Goal: Communication & Community: Participate in discussion

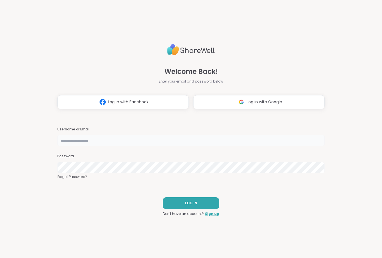
click at [169, 140] on input "text" at bounding box center [190, 140] width 267 height 11
type input "**********"
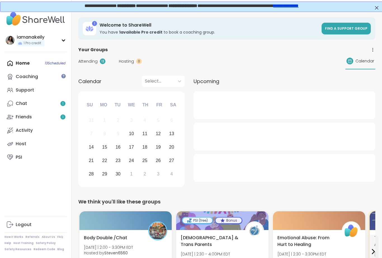
click at [52, 100] on link "Chat 1" at bounding box center [35, 103] width 62 height 13
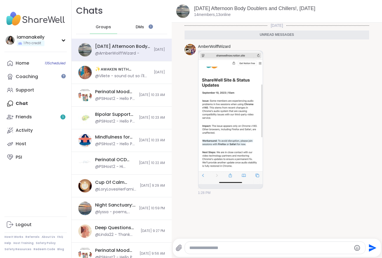
click at [55, 119] on link "Friends 1" at bounding box center [35, 116] width 62 height 13
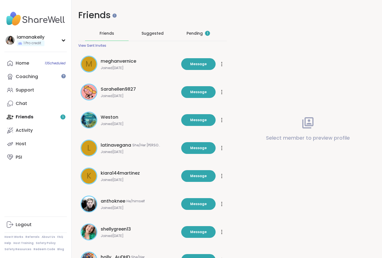
click at [200, 37] on div "Pending 1" at bounding box center [198, 33] width 44 height 15
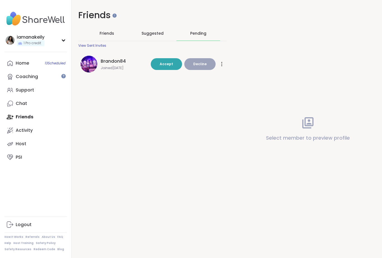
click at [167, 63] on span "Accept" at bounding box center [165, 63] width 13 height 5
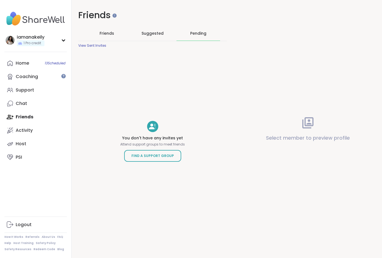
click at [42, 75] on link "Coaching" at bounding box center [35, 76] width 62 height 13
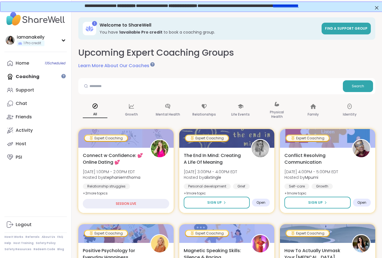
click at [30, 66] on link "Home 13 Scheduled" at bounding box center [35, 62] width 62 height 13
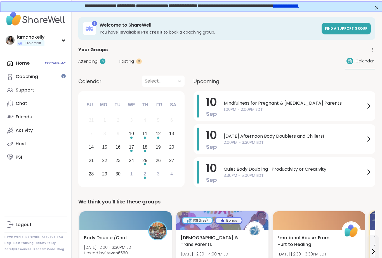
click at [290, 140] on span "2:00PM - 3:30PM EDT" at bounding box center [293, 142] width 141 height 6
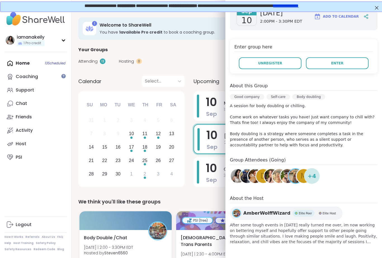
click at [345, 57] on button "Enter" at bounding box center [337, 63] width 63 height 12
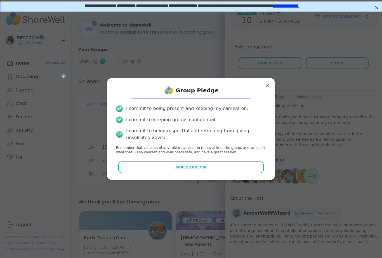
click at [214, 165] on button "Agree and Join" at bounding box center [191, 167] width 146 height 12
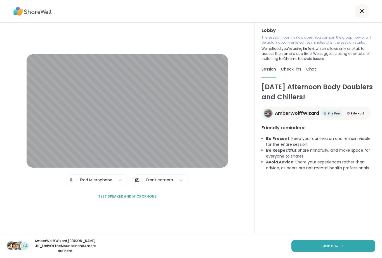
click at [351, 246] on button "Join now" at bounding box center [333, 246] width 84 height 12
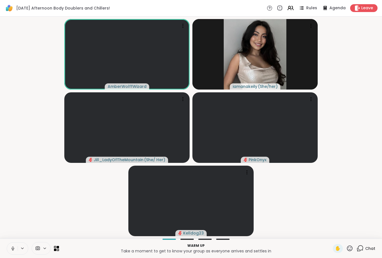
click at [16, 250] on button at bounding box center [12, 248] width 11 height 12
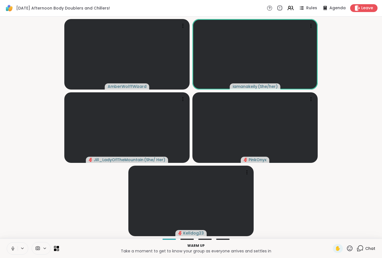
click at [13, 249] on icon at bounding box center [12, 248] width 3 height 2
